Goal: Task Accomplishment & Management: Use online tool/utility

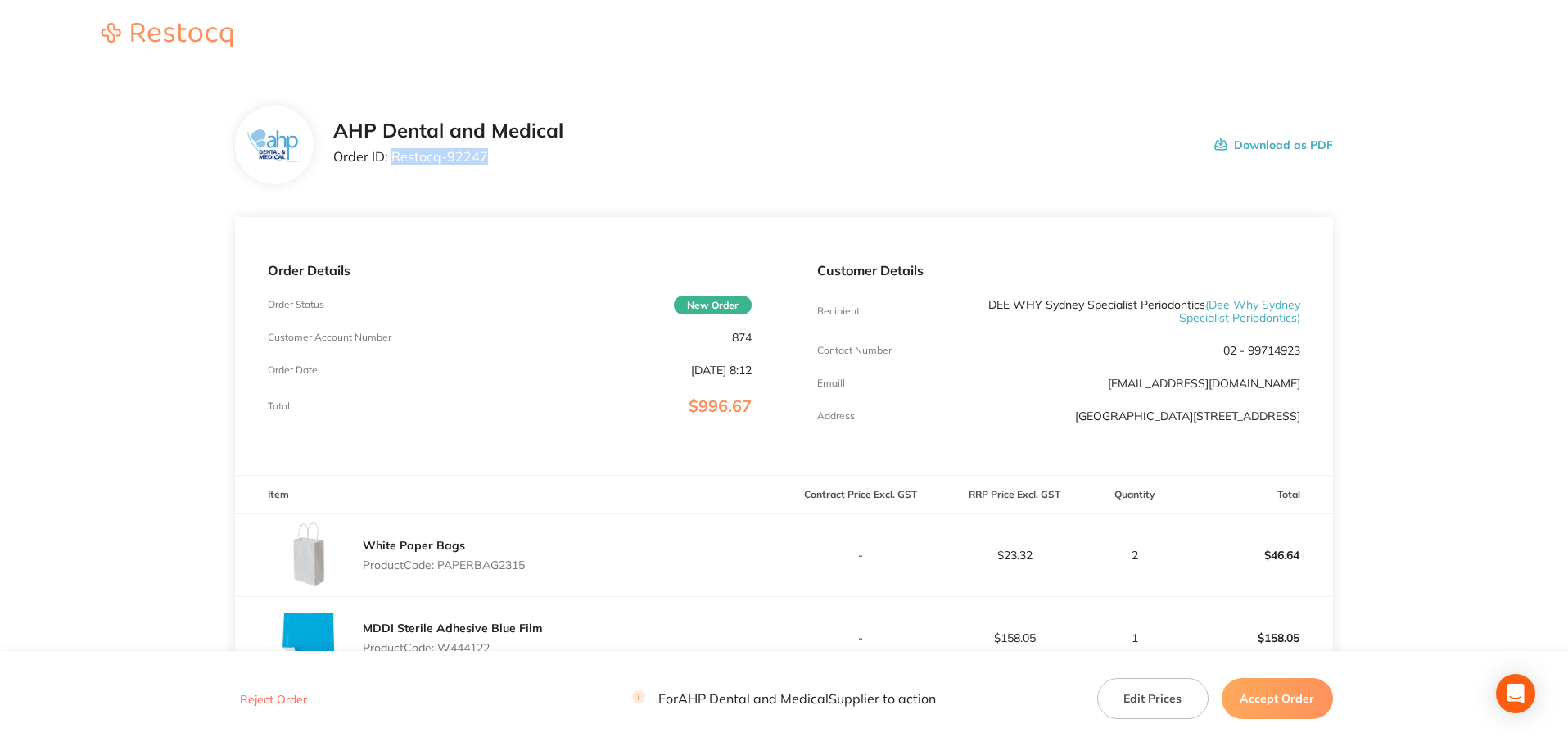
drag, startPoint x: 467, startPoint y: 156, endPoint x: 390, endPoint y: 156, distance: 77.0
click at [390, 156] on p "Order ID: Restocq- 92247" at bounding box center [448, 156] width 230 height 15
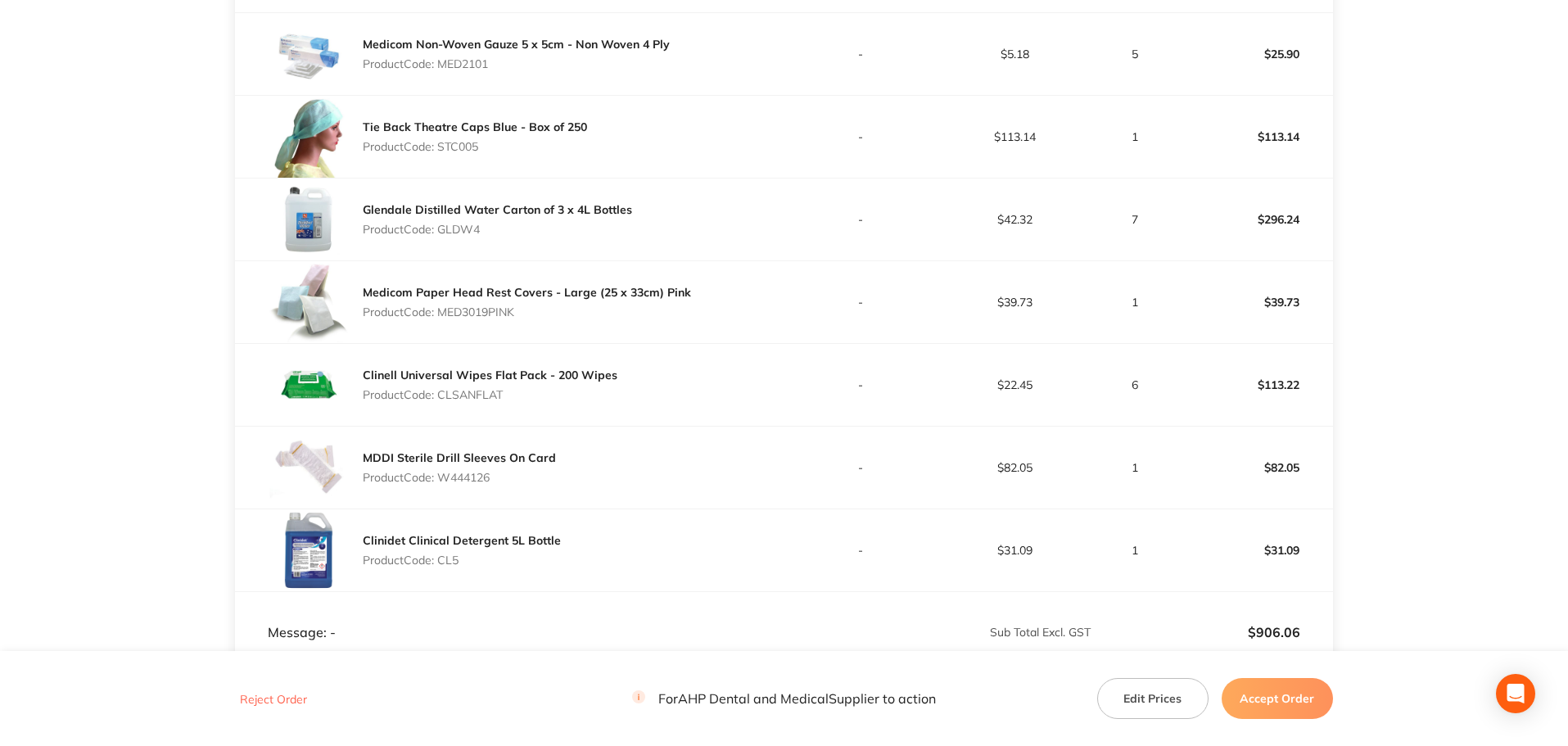
scroll to position [912, 0]
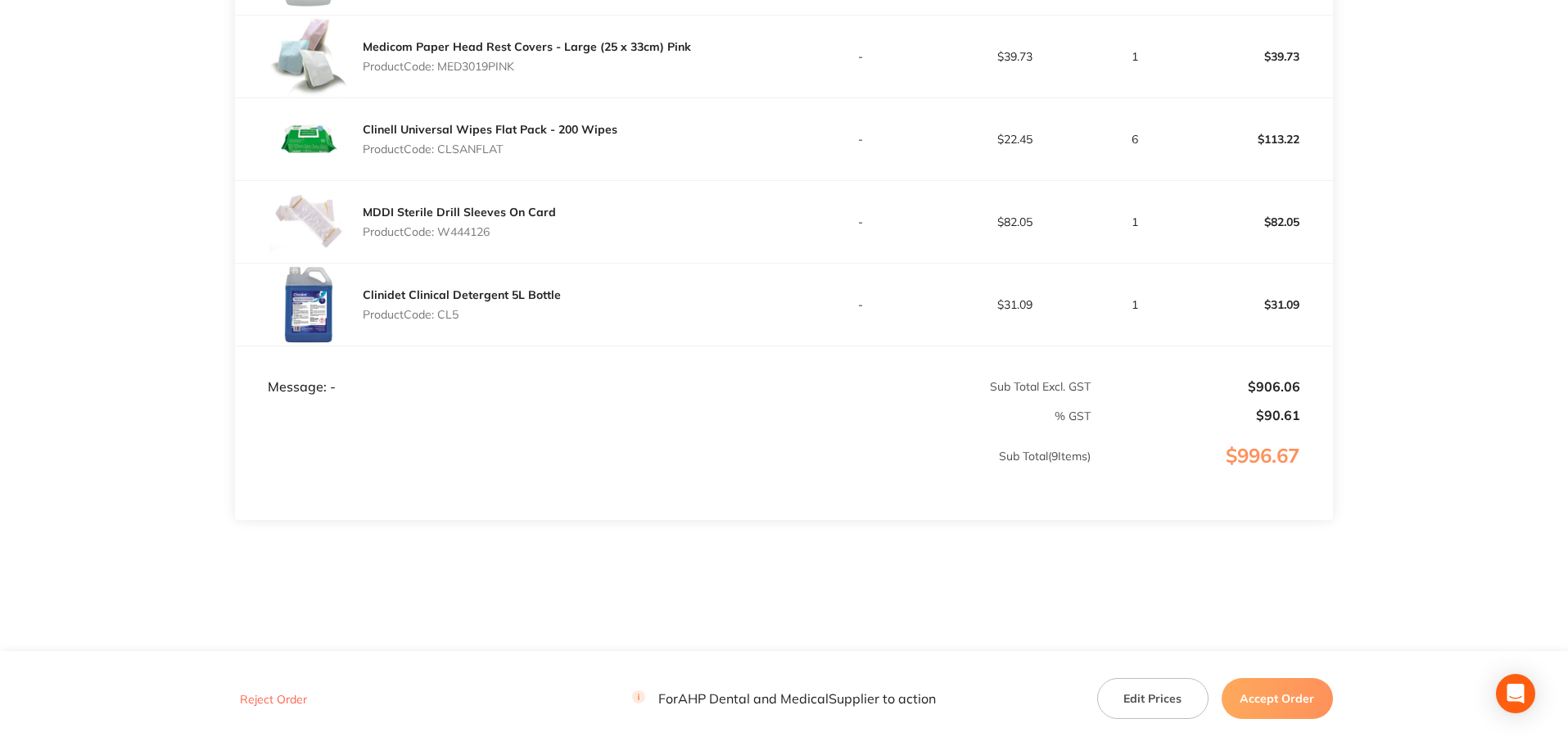
click at [1308, 700] on button "Accept Order" at bounding box center [1277, 699] width 111 height 41
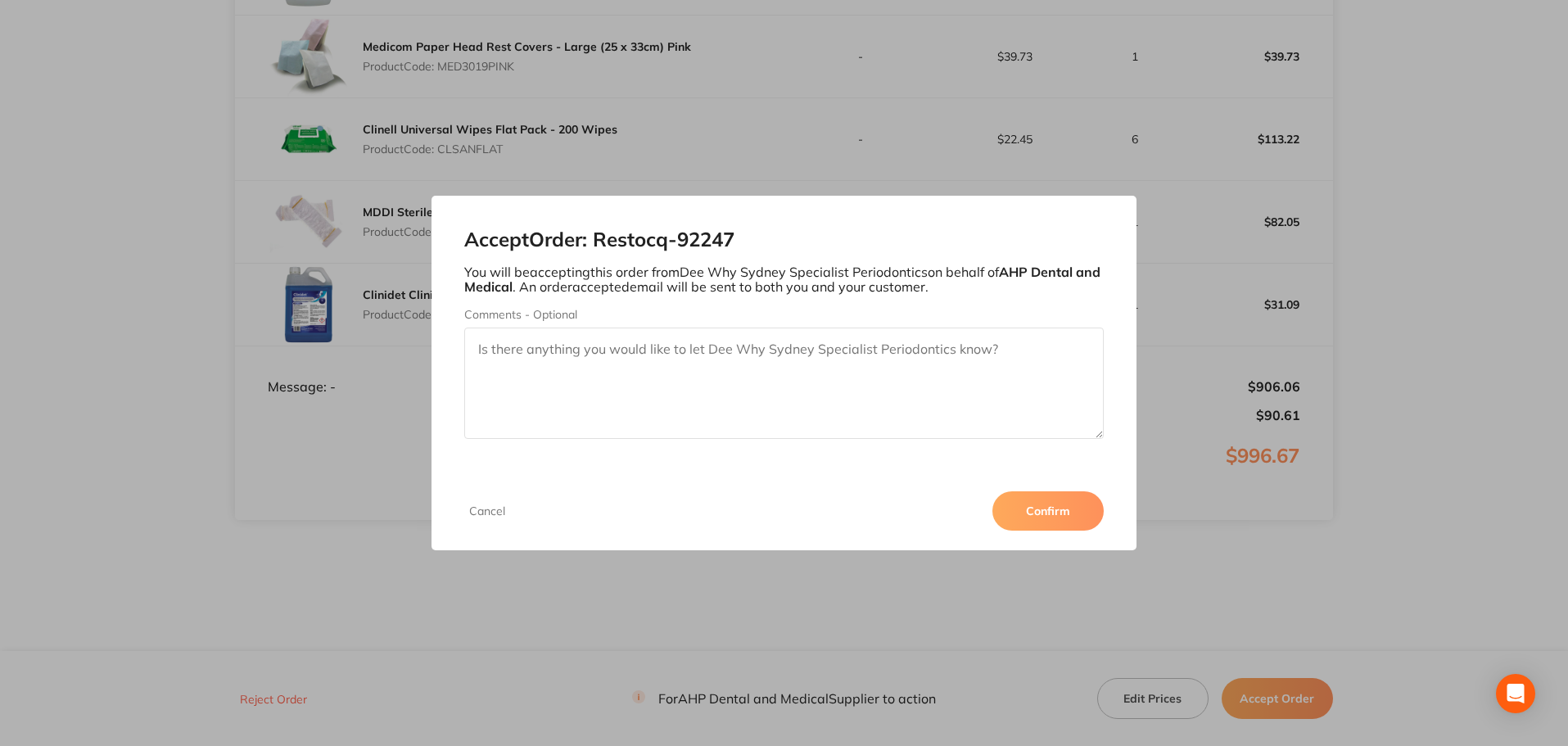
click at [1054, 515] on button "Confirm" at bounding box center [1047, 511] width 111 height 40
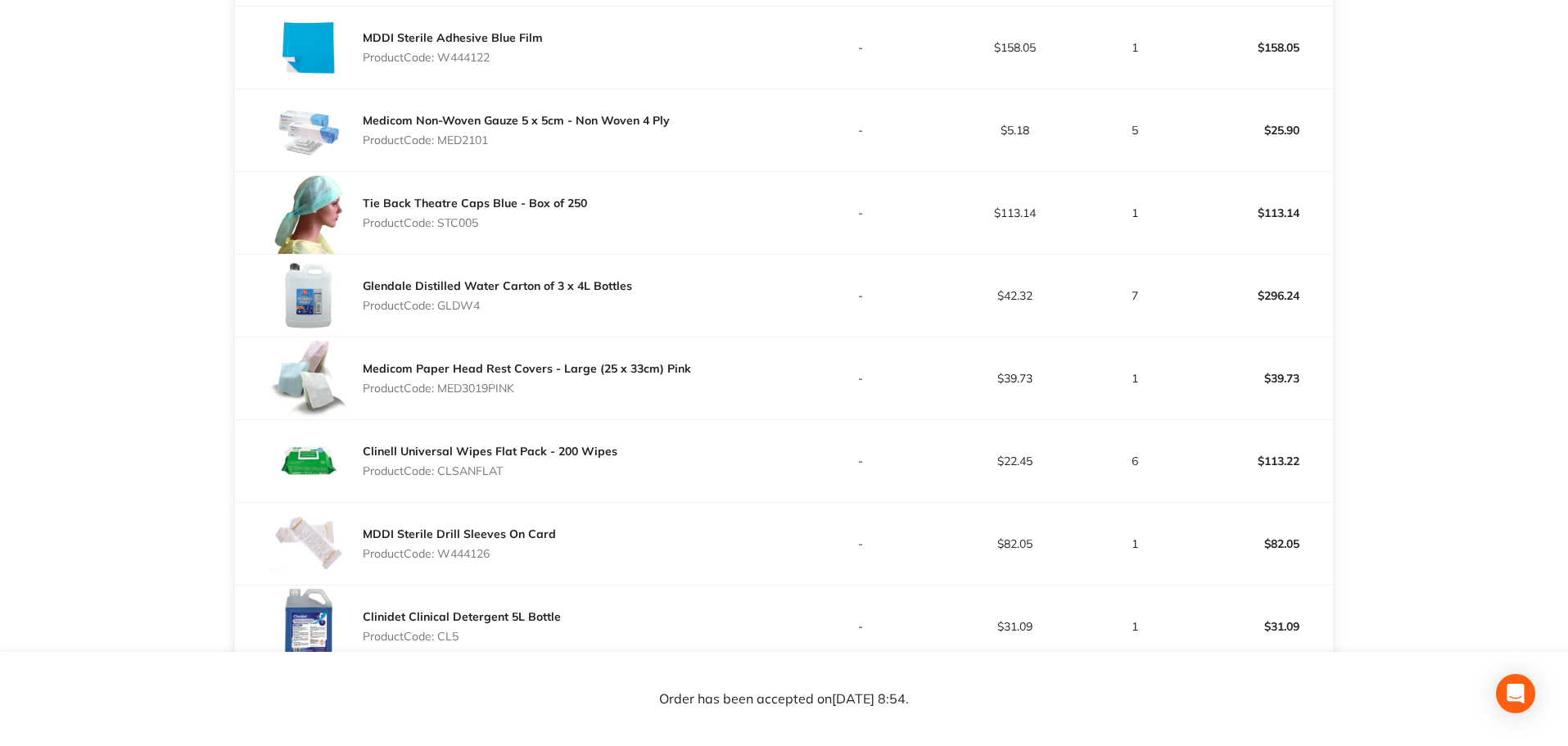
scroll to position [420, 0]
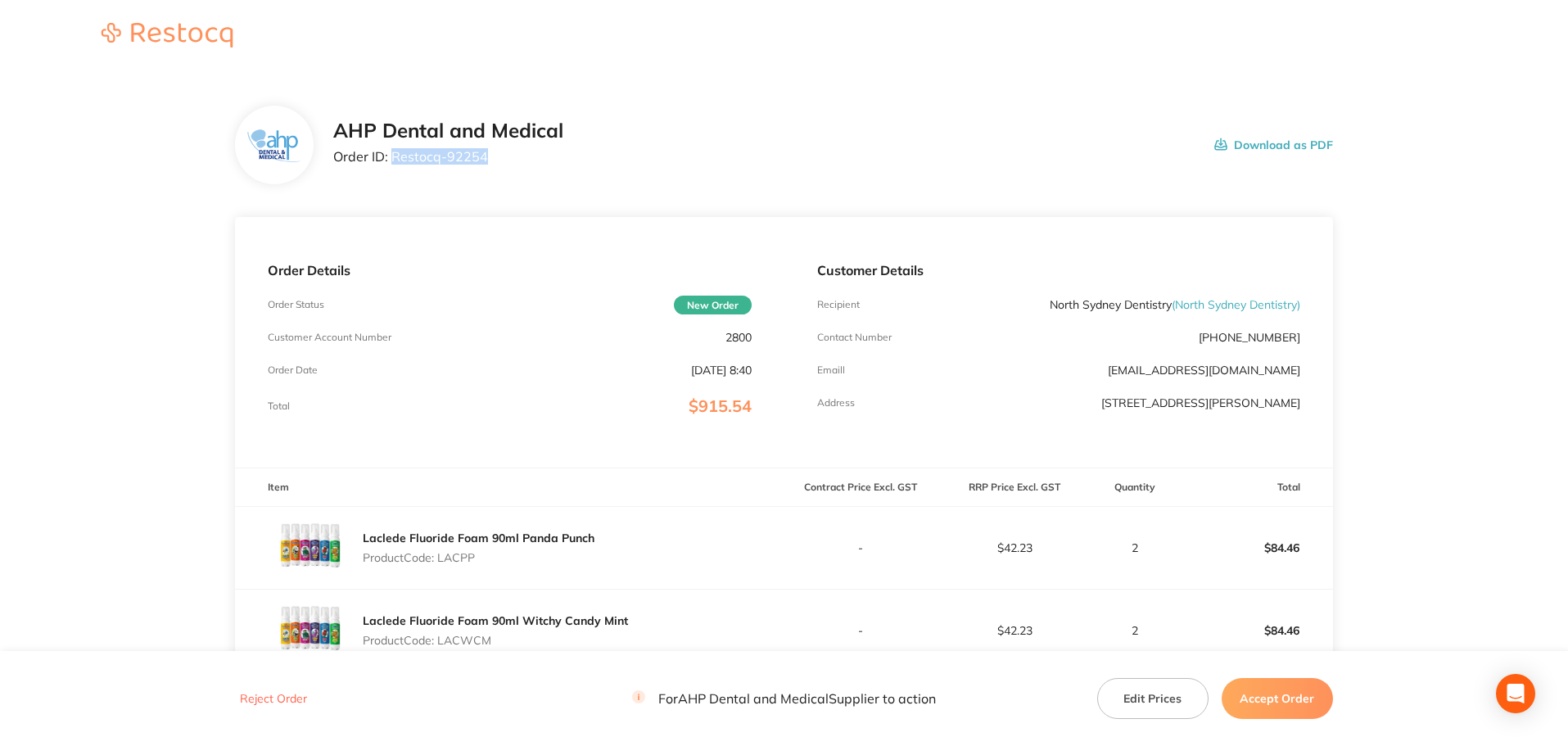
drag, startPoint x: 490, startPoint y: 158, endPoint x: 393, endPoint y: 151, distance: 97.3
click at [393, 151] on p "Order ID: Restocq- 92254" at bounding box center [448, 156] width 230 height 15
copy p "Restocq- 92254"
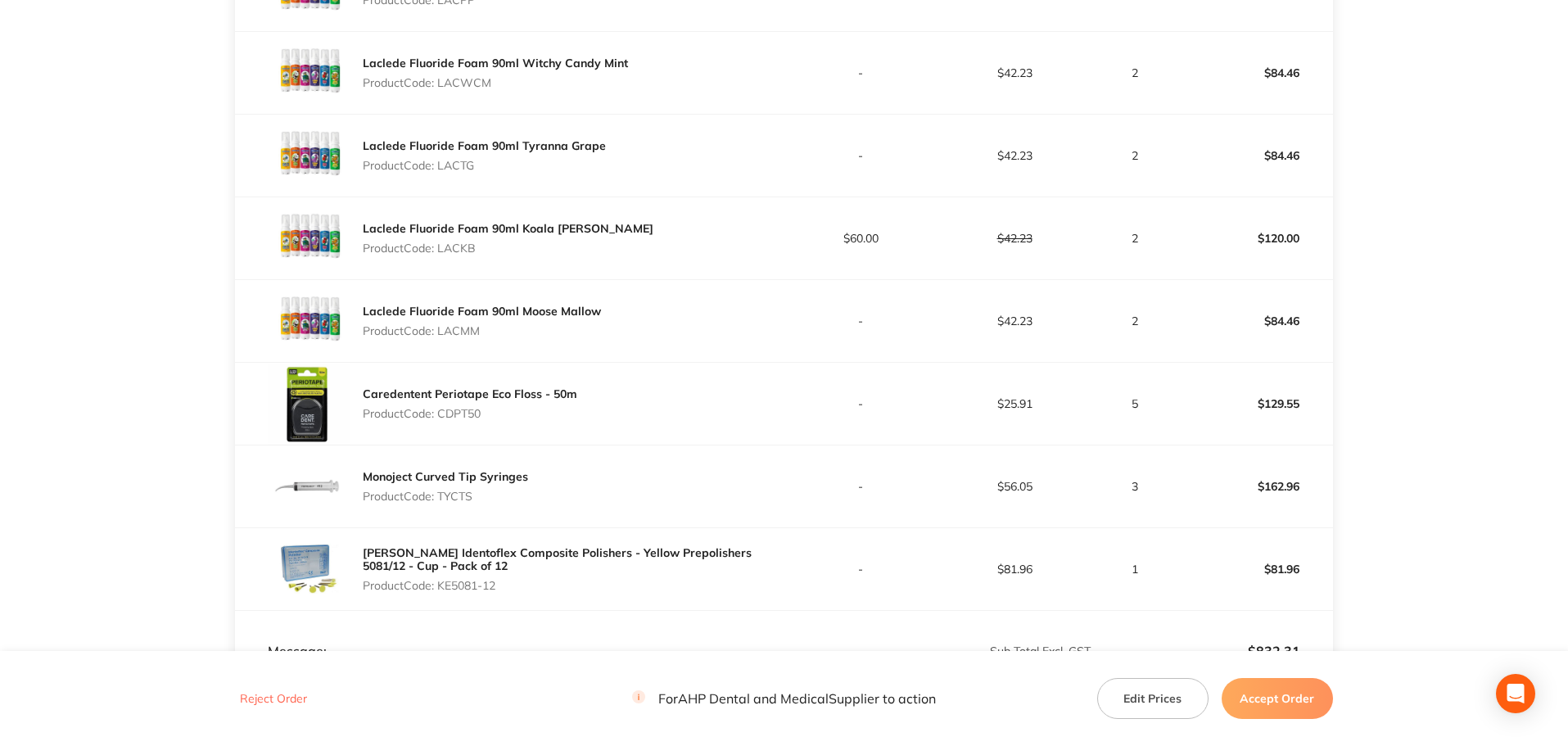
scroll to position [331, 0]
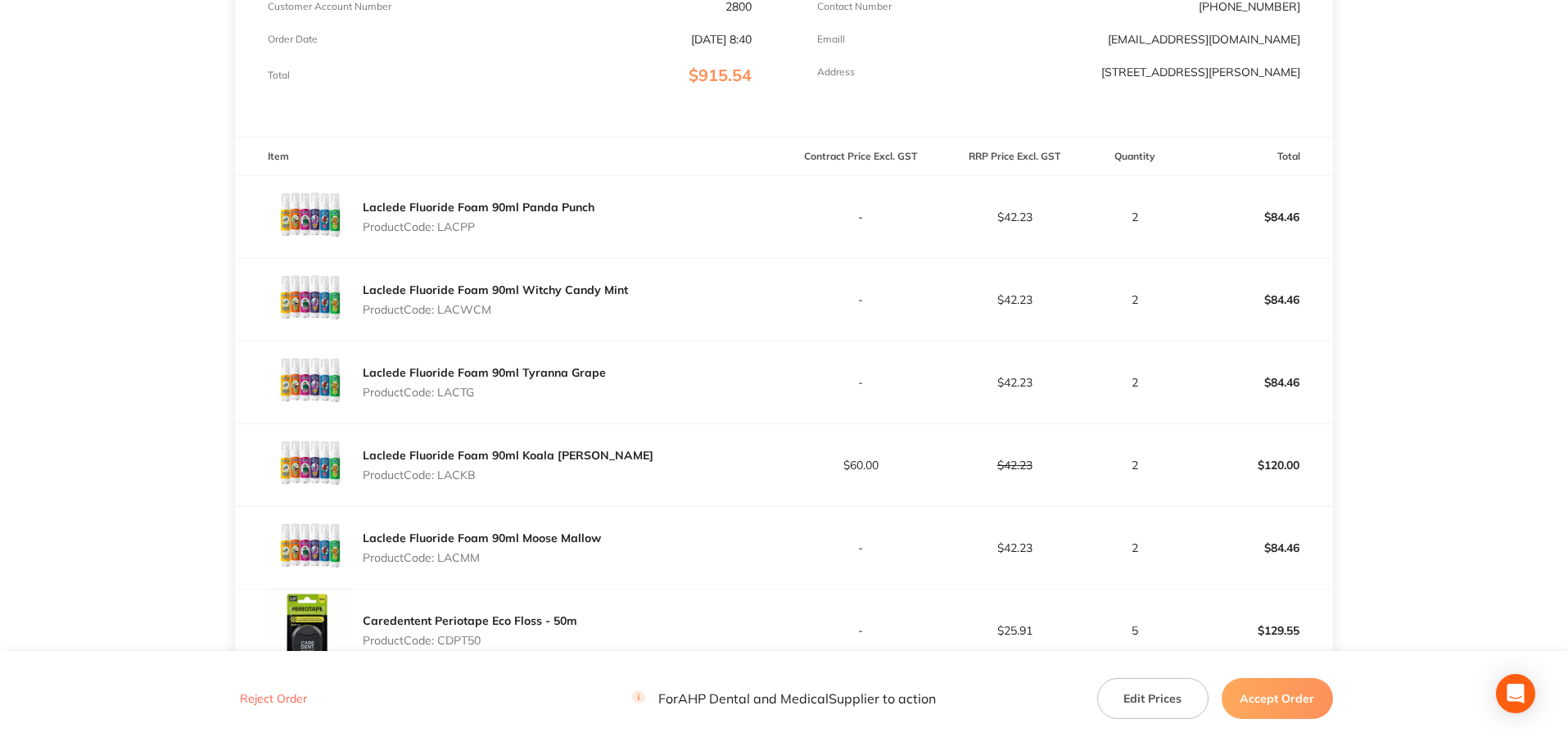
drag, startPoint x: 1264, startPoint y: 699, endPoint x: 1254, endPoint y: 692, distance: 12.2
click at [1264, 699] on button "Accept Order" at bounding box center [1277, 699] width 111 height 41
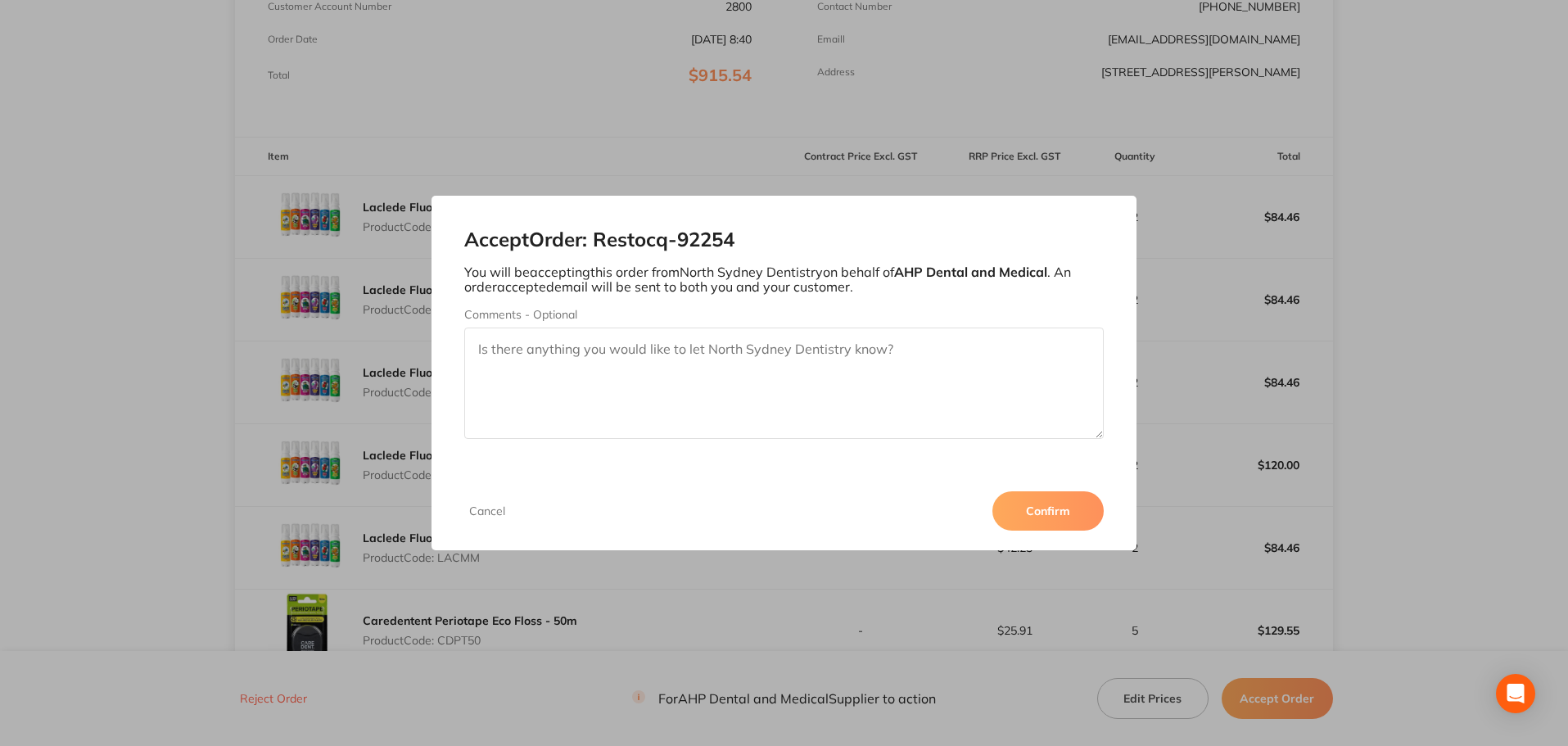
click at [817, 366] on textarea "Comments - Optional" at bounding box center [784, 383] width 640 height 111
paste textarea "Thank you for your order. Please note that the Laclede fluoride foam in [GEOGRA…"
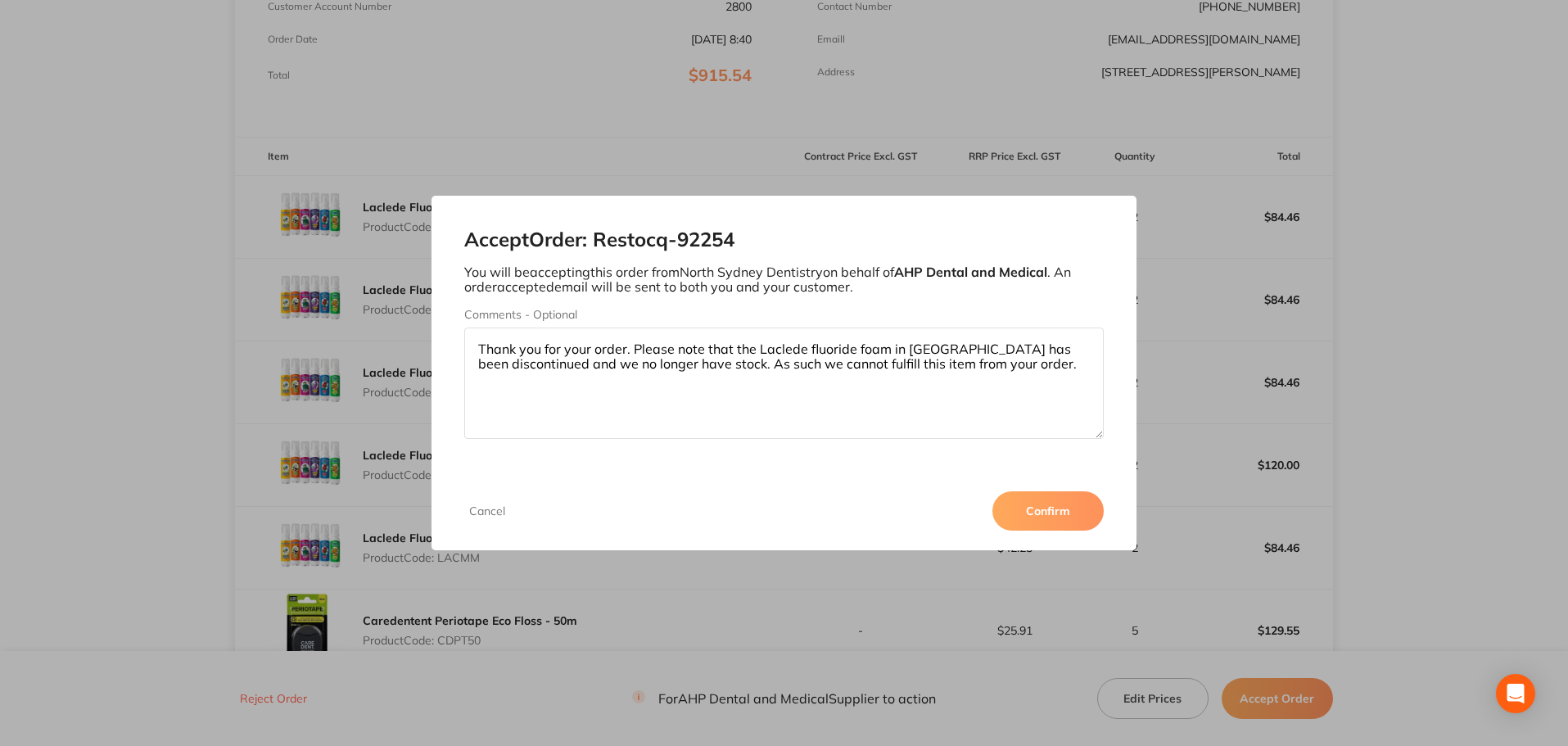
drag, startPoint x: 880, startPoint y: 366, endPoint x: 804, endPoint y: 427, distance: 97.5
click at [798, 458] on div "Accept Order: Restocq- 92254 You will be accepting this order from North Sydney…" at bounding box center [784, 333] width 705 height 275
click at [1050, 360] on textarea "Thank you for your order. Please note that the Laclede fluoride foam in [GEOGRA…" at bounding box center [784, 383] width 640 height 111
drag, startPoint x: 808, startPoint y: 381, endPoint x: 472, endPoint y: 386, distance: 336.0
click at [472, 386] on textarea "Thank you for your order. Please note that the Laclede fluoride foam in [GEOGRA…" at bounding box center [784, 383] width 640 height 111
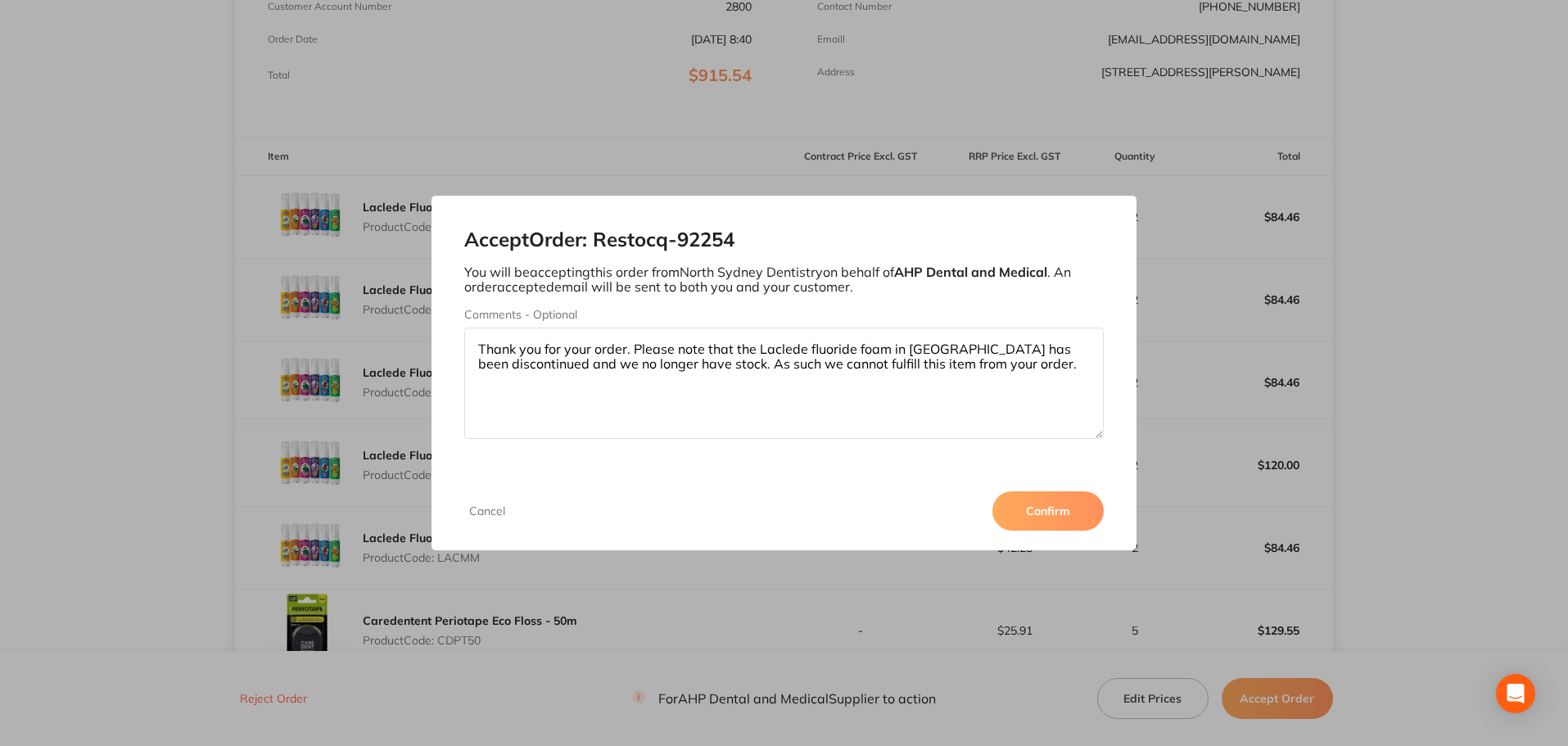
type textarea "Thank you for your order. Please note that the Laclede fluoride foam in [GEOGRA…"
click at [1017, 508] on button "Confirm" at bounding box center [1047, 511] width 111 height 40
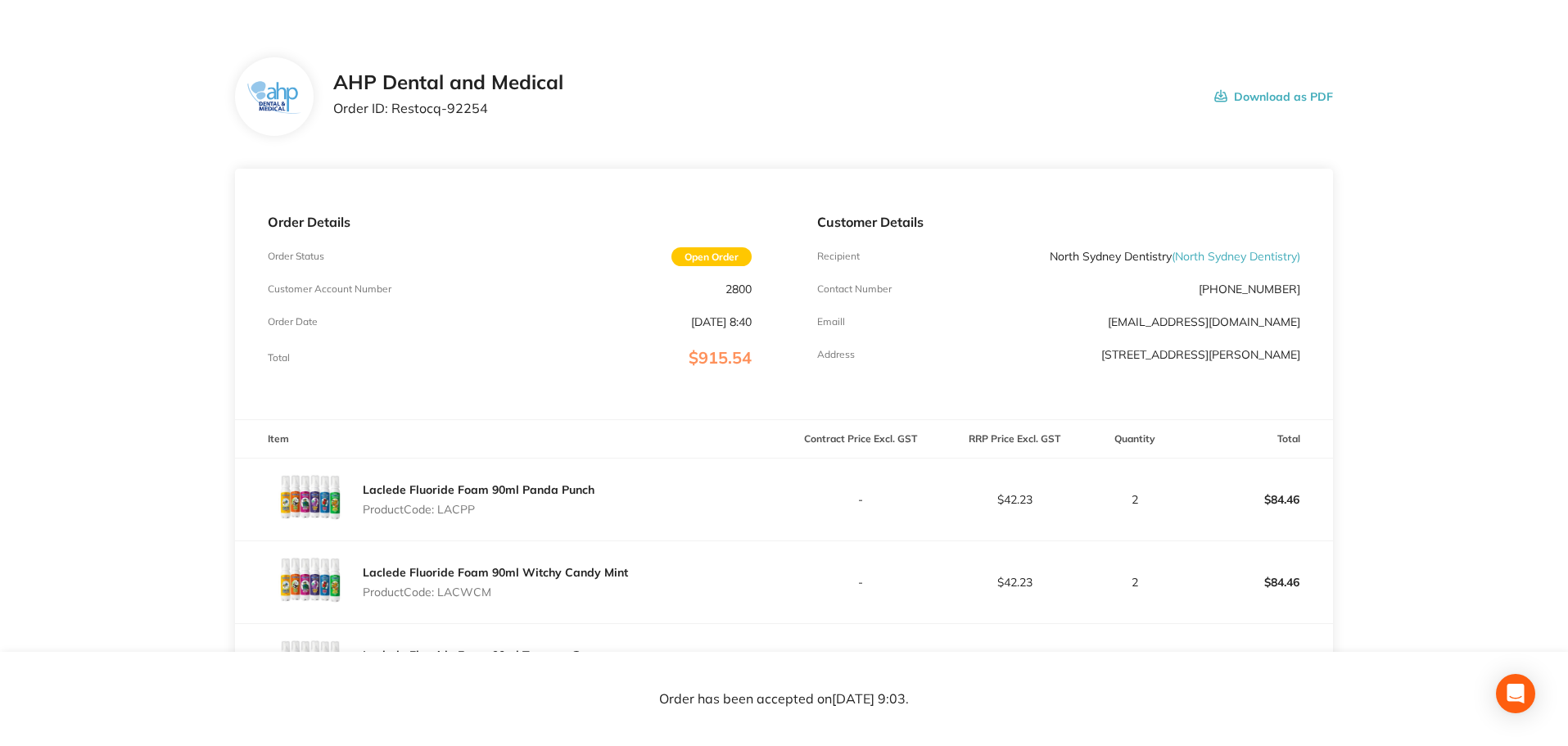
scroll to position [0, 0]
